Goal: Feedback & Contribution: Contribute content

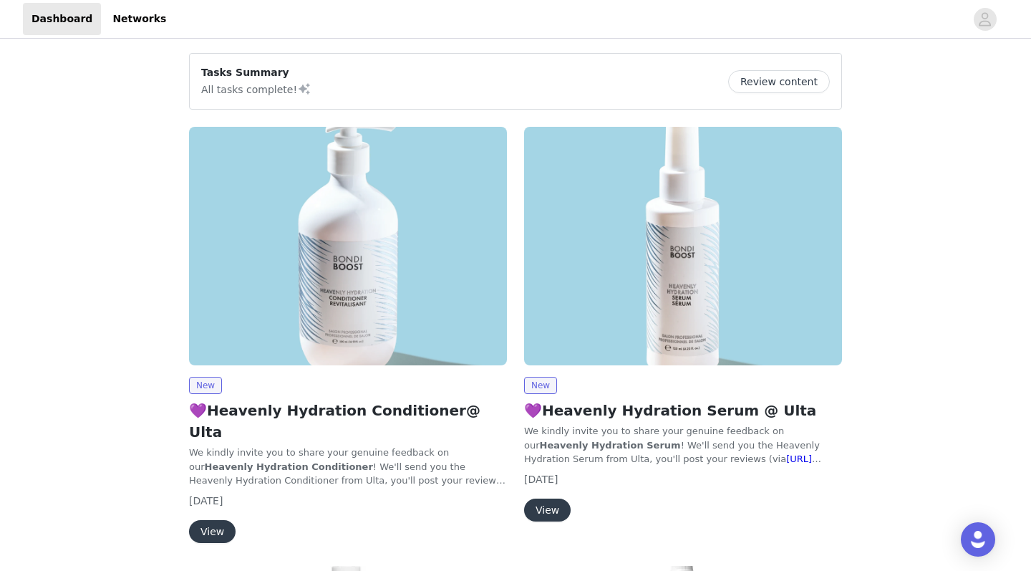
click at [620, 79] on button "Review content" at bounding box center [779, 81] width 102 height 23
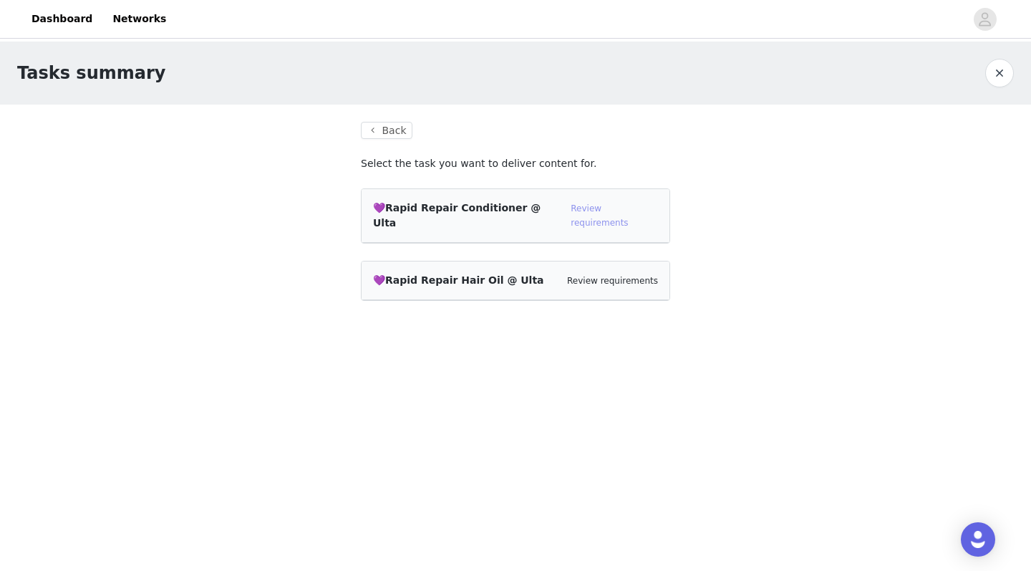
click at [620, 208] on link "Review requirements" at bounding box center [599, 215] width 57 height 24
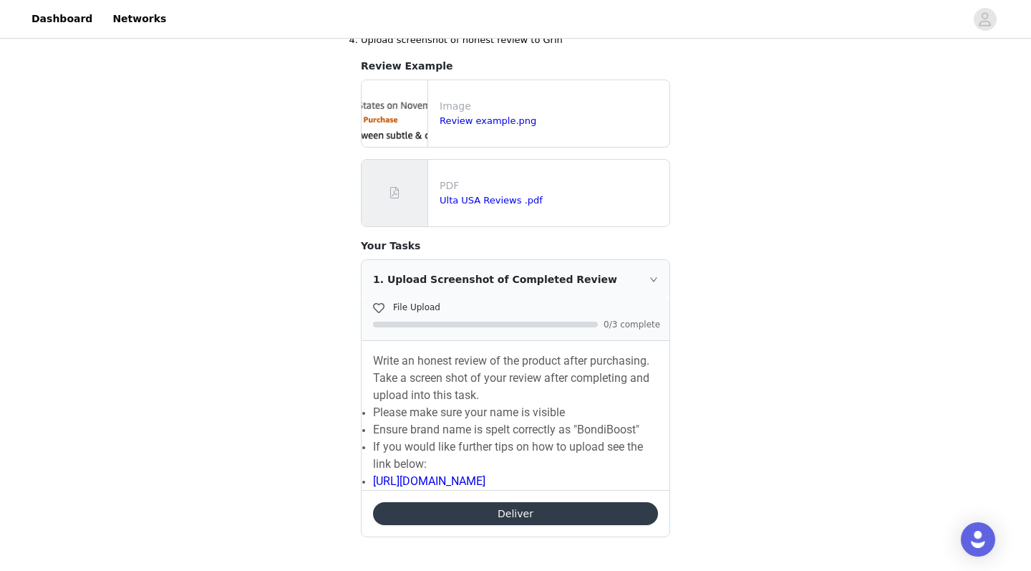
scroll to position [227, 0]
click at [620, 273] on div "1. Upload Screenshot of Completed Review" at bounding box center [516, 280] width 308 height 39
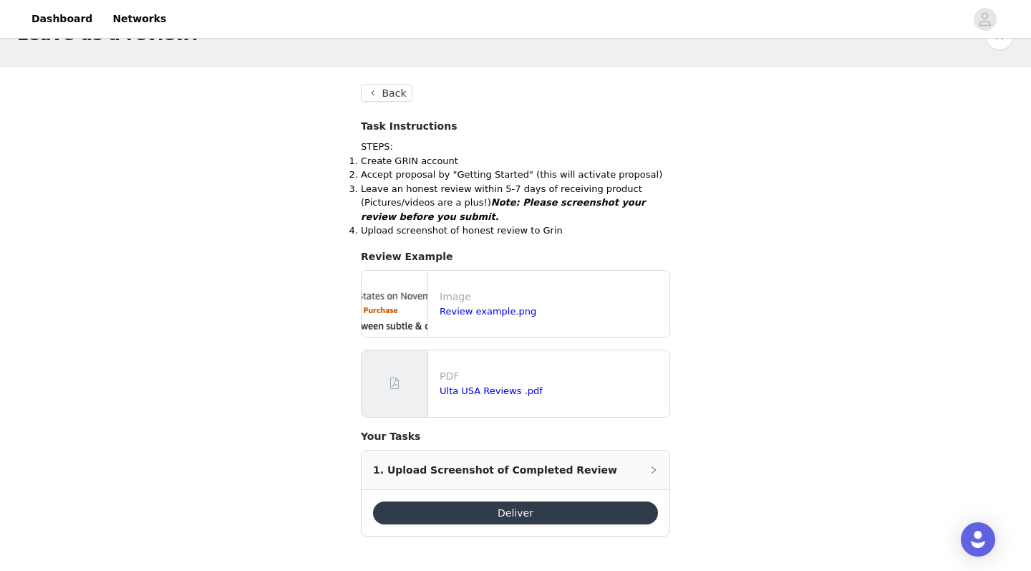
scroll to position [36, 0]
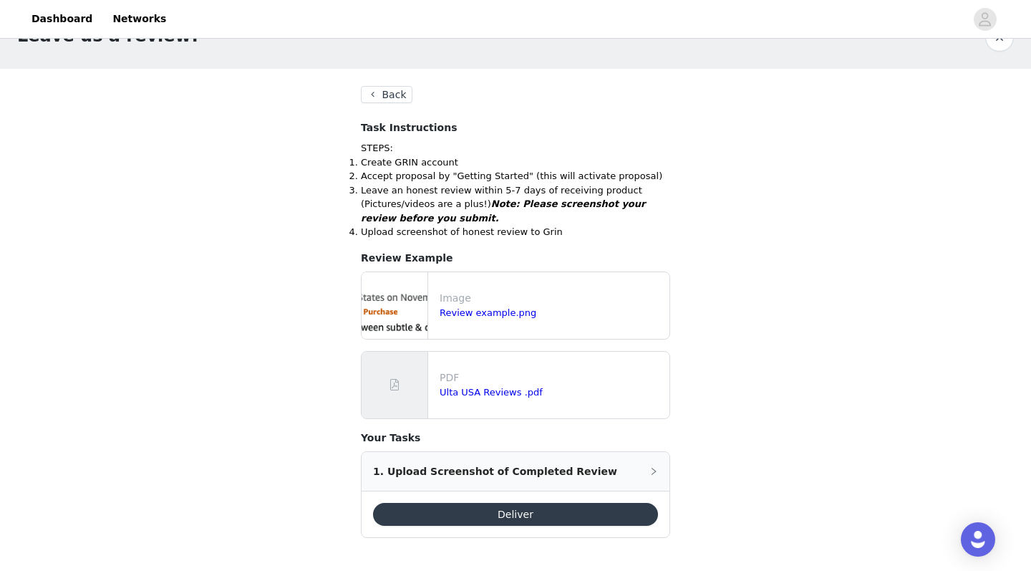
click at [604, 465] on div "1. Upload Screenshot of Completed Review" at bounding box center [516, 471] width 308 height 39
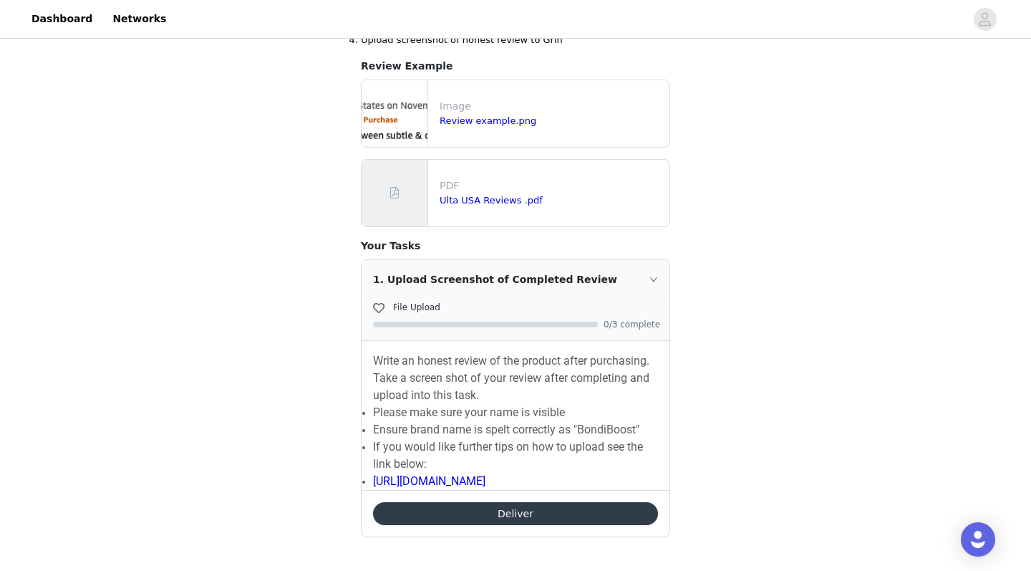
scroll to position [227, 0]
click at [524, 490] on button "Deliver" at bounding box center [515, 514] width 285 height 23
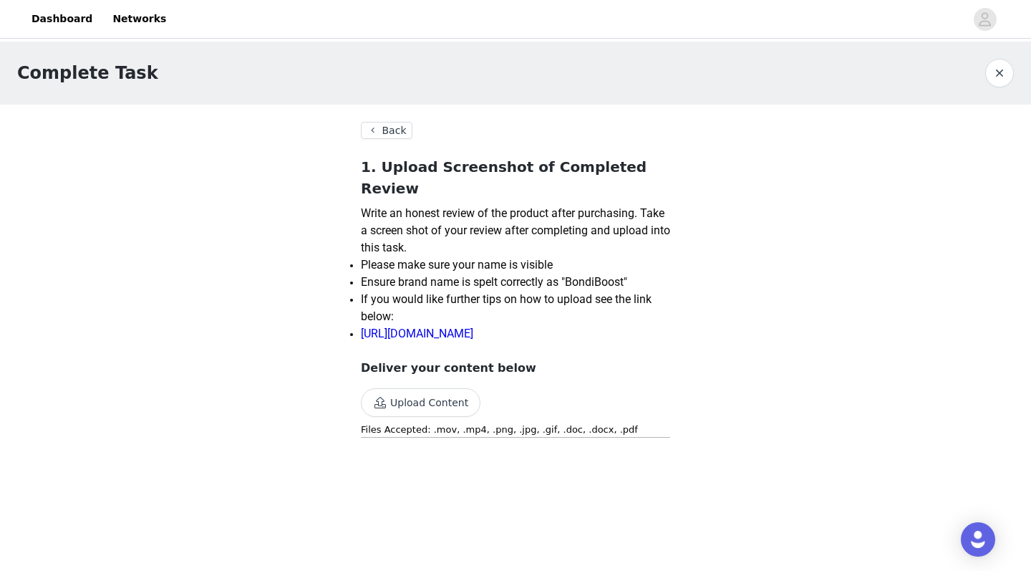
click at [443, 388] on button "Upload Content" at bounding box center [421, 402] width 120 height 29
click at [985, 531] on img "Open Intercom Messenger" at bounding box center [978, 539] width 19 height 19
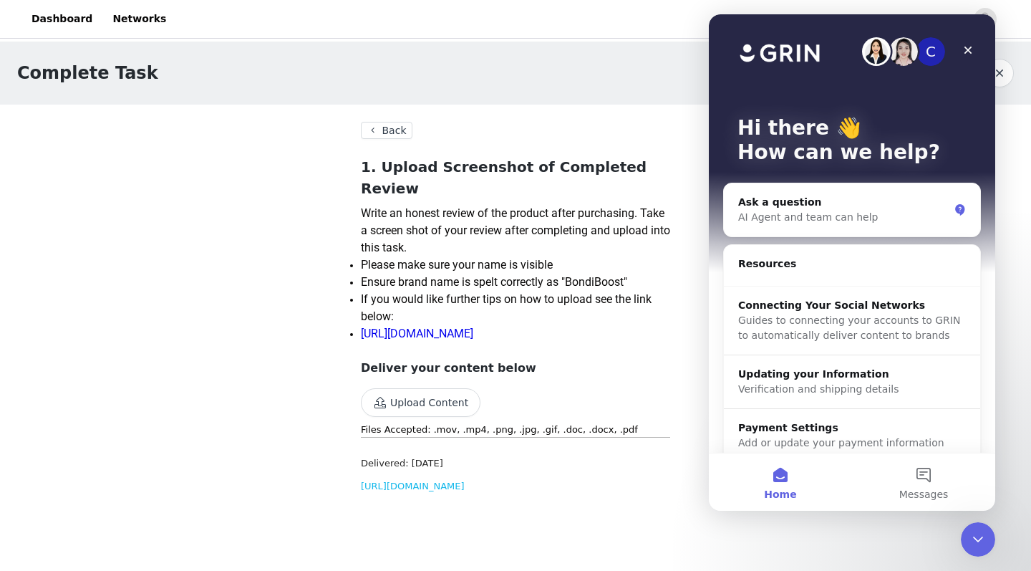
click at [678, 213] on section "Back 1. Upload Screenshot of Completed Review Write an honest review of the pro…" at bounding box center [516, 314] width 344 height 418
click at [968, 50] on icon "Close" at bounding box center [968, 49] width 11 height 11
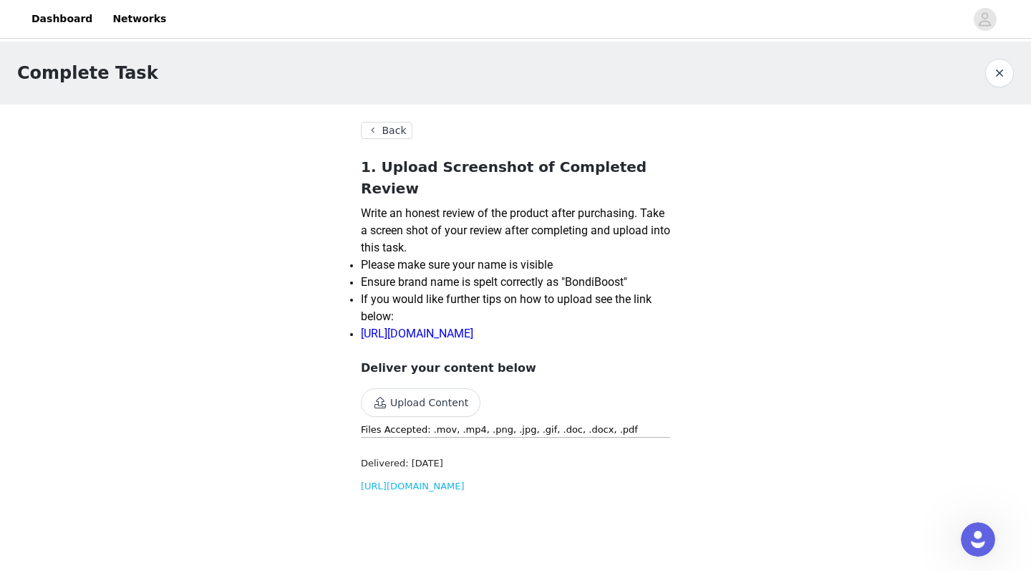
click at [999, 64] on button "button" at bounding box center [999, 73] width 29 height 29
